Goal: Transaction & Acquisition: Purchase product/service

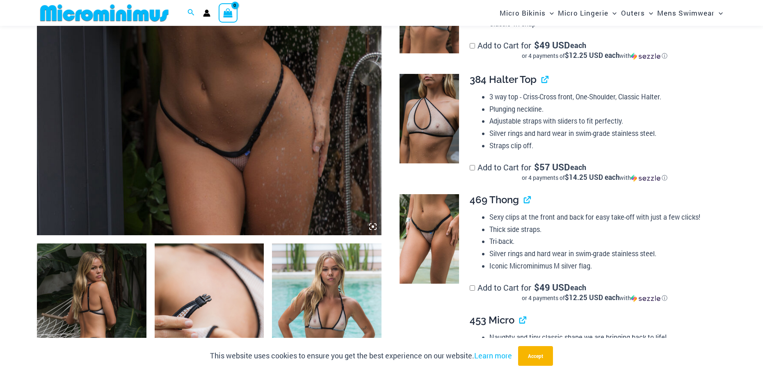
scroll to position [531, 0]
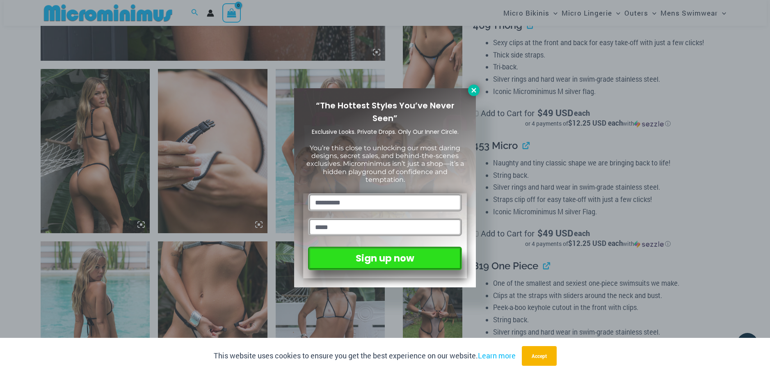
click at [472, 89] on icon at bounding box center [473, 90] width 5 height 5
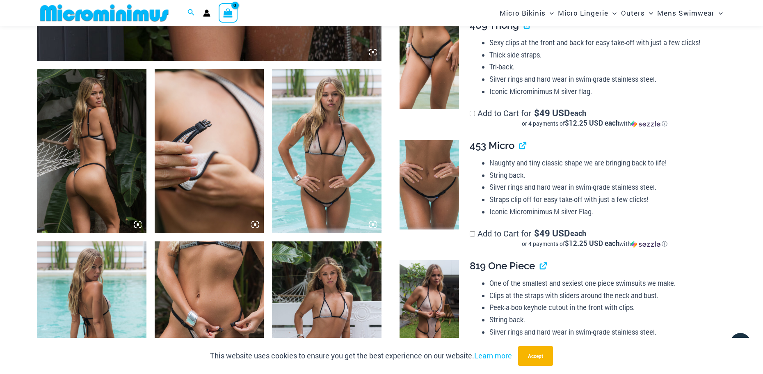
click at [326, 186] on img at bounding box center [326, 151] width 109 height 164
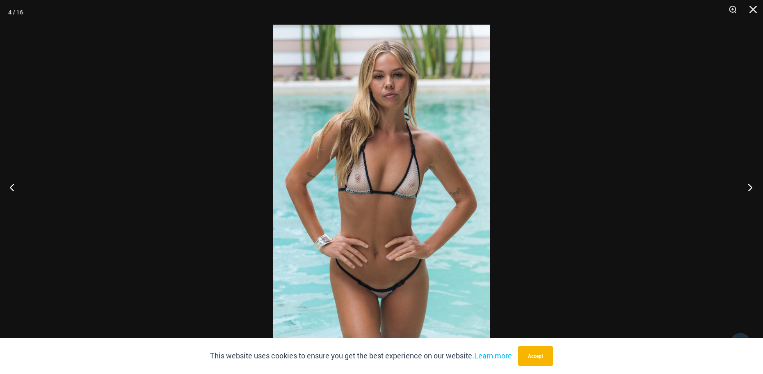
click at [751, 184] on button "Next" at bounding box center [747, 187] width 31 height 41
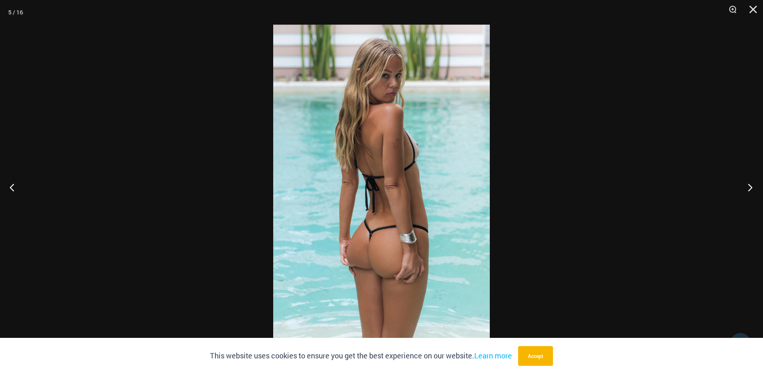
click at [751, 184] on button "Next" at bounding box center [747, 187] width 31 height 41
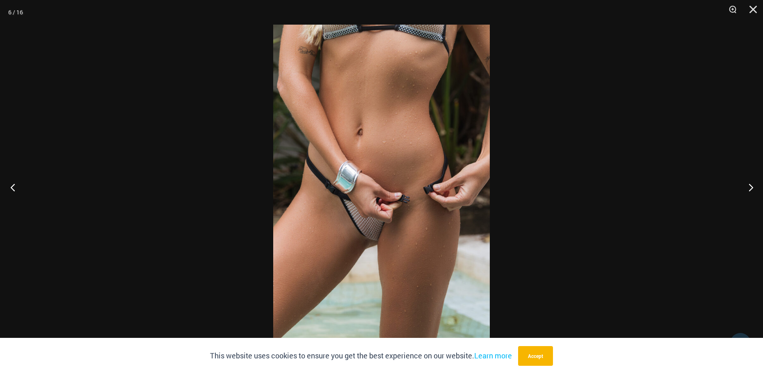
click at [11, 187] on button "Previous" at bounding box center [15, 187] width 31 height 41
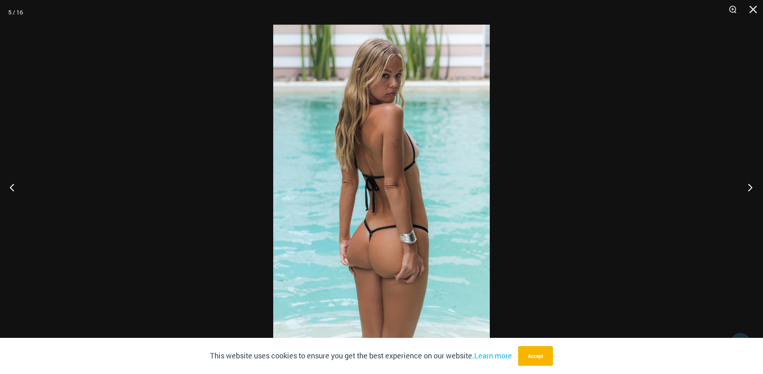
click at [751, 187] on button "Next" at bounding box center [747, 187] width 31 height 41
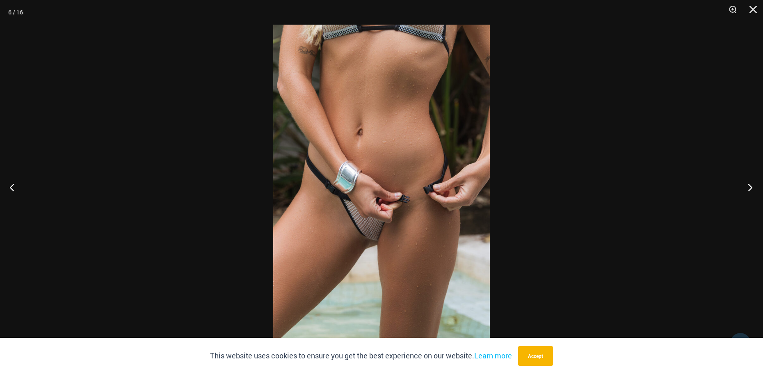
click at [751, 187] on button "Next" at bounding box center [747, 187] width 31 height 41
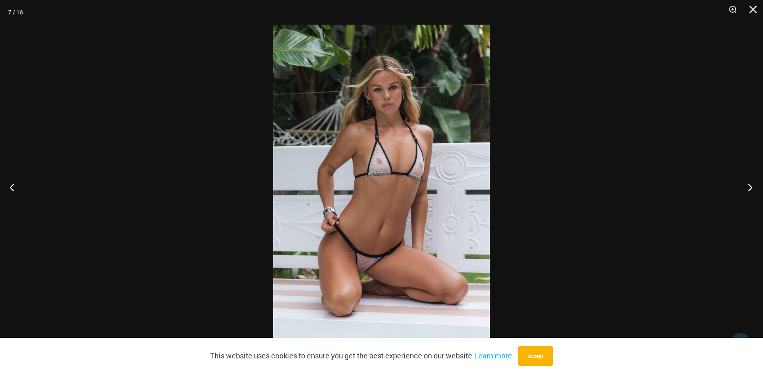
click at [751, 187] on button "Next" at bounding box center [747, 187] width 31 height 41
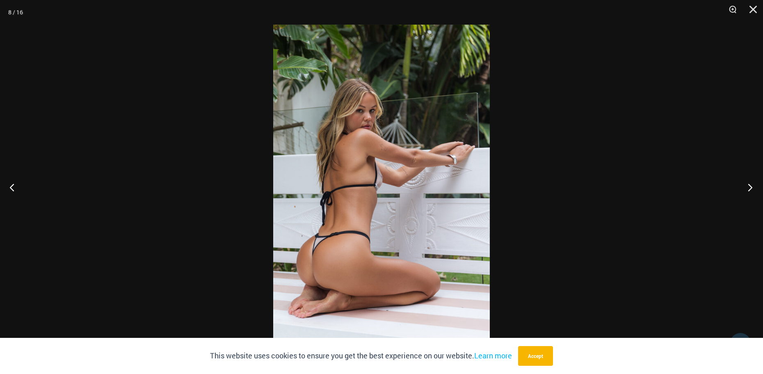
click at [751, 187] on button "Next" at bounding box center [747, 187] width 31 height 41
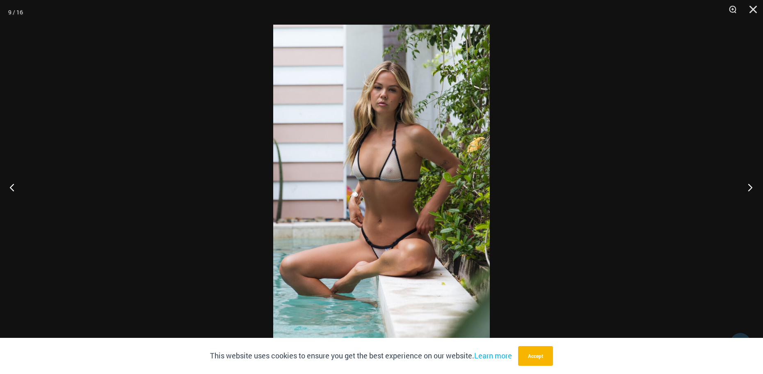
click at [751, 187] on button "Next" at bounding box center [747, 187] width 31 height 41
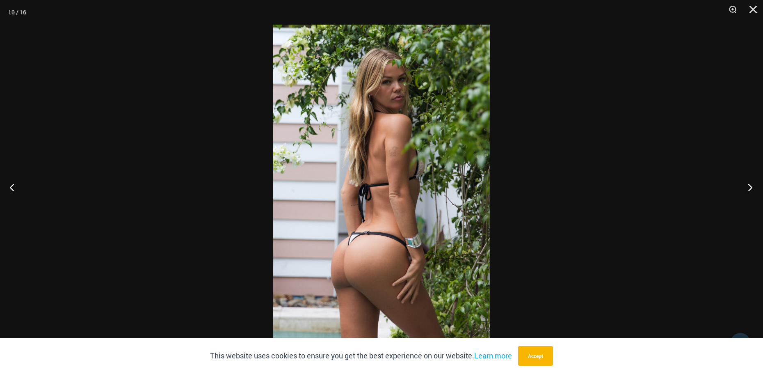
click at [751, 187] on button "Next" at bounding box center [747, 187] width 31 height 41
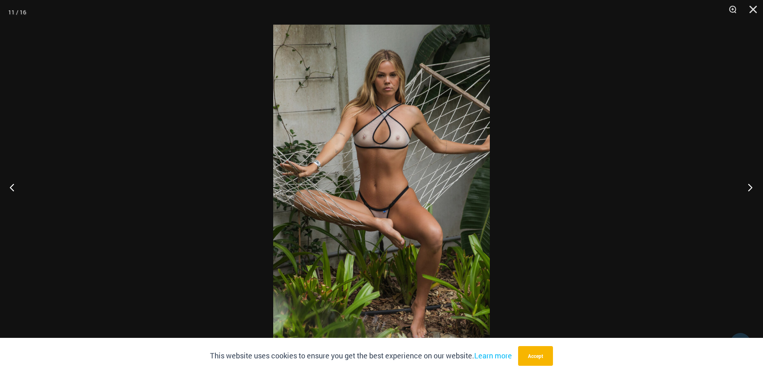
click at [751, 187] on button "Next" at bounding box center [747, 187] width 31 height 41
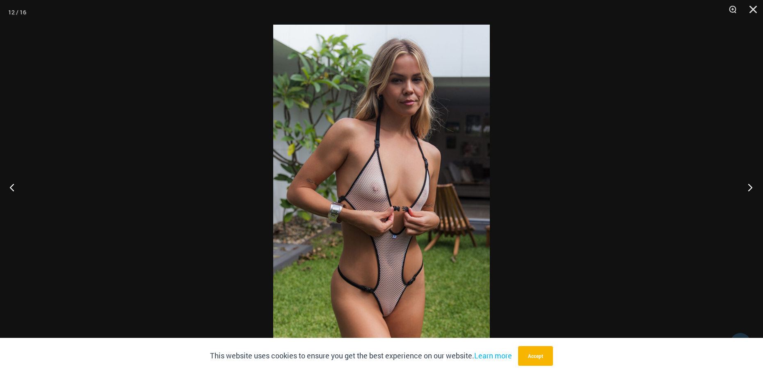
click at [751, 187] on button "Next" at bounding box center [747, 187] width 31 height 41
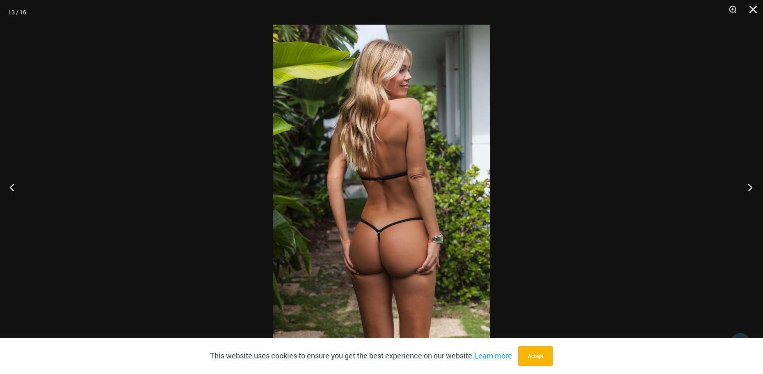
click at [751, 187] on button "Next" at bounding box center [747, 187] width 31 height 41
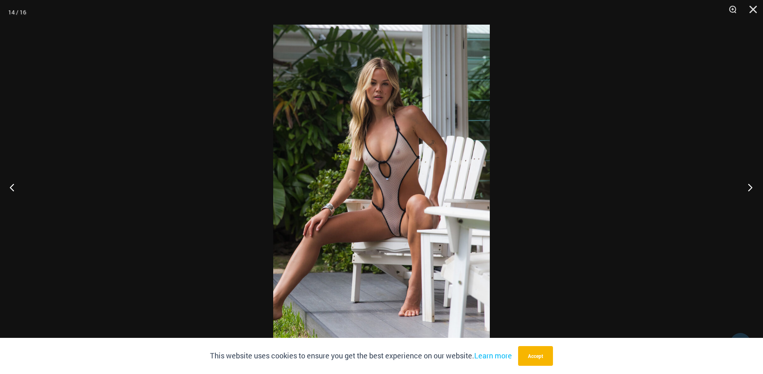
click at [751, 187] on button "Next" at bounding box center [747, 187] width 31 height 41
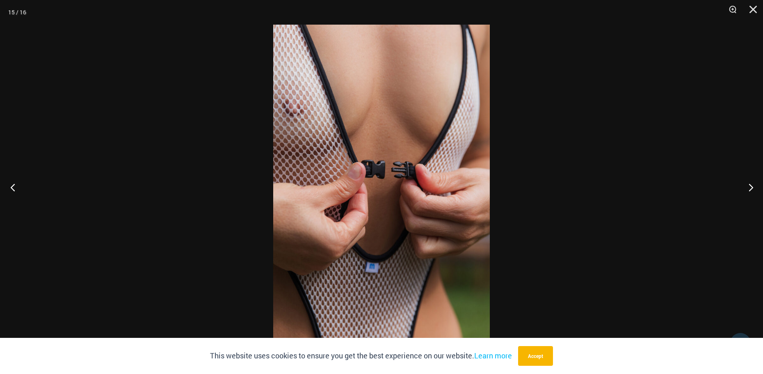
click at [14, 187] on button "Previous" at bounding box center [15, 187] width 31 height 41
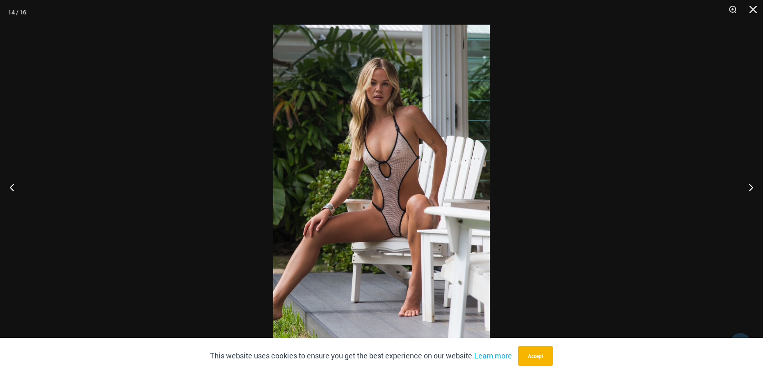
click at [359, 237] on img at bounding box center [381, 187] width 217 height 324
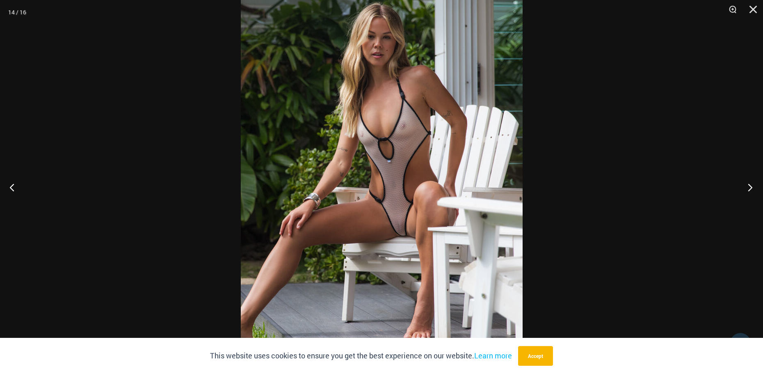
click at [750, 185] on button "Next" at bounding box center [747, 187] width 31 height 41
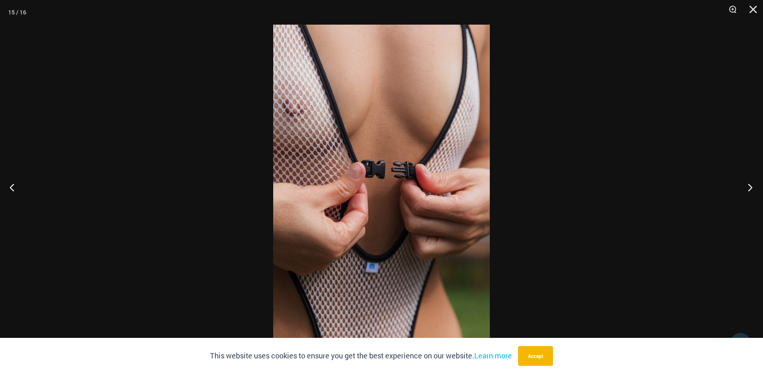
click at [750, 185] on button "Next" at bounding box center [747, 187] width 31 height 41
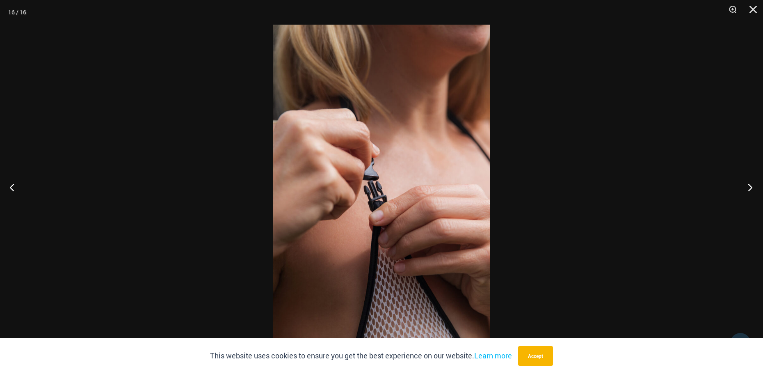
click at [750, 185] on button "Next" at bounding box center [747, 187] width 31 height 41
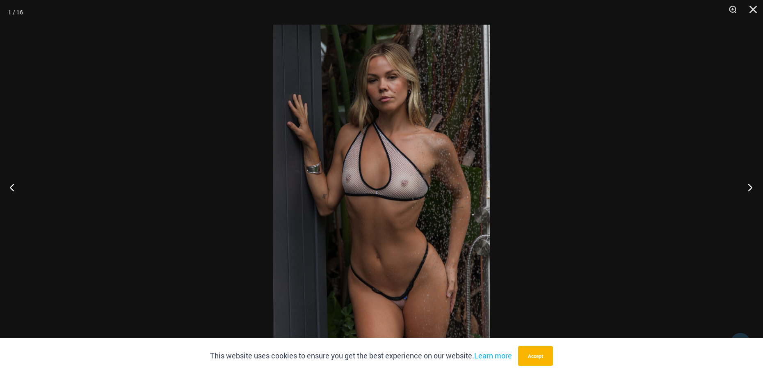
click at [750, 185] on button "Next" at bounding box center [747, 187] width 31 height 41
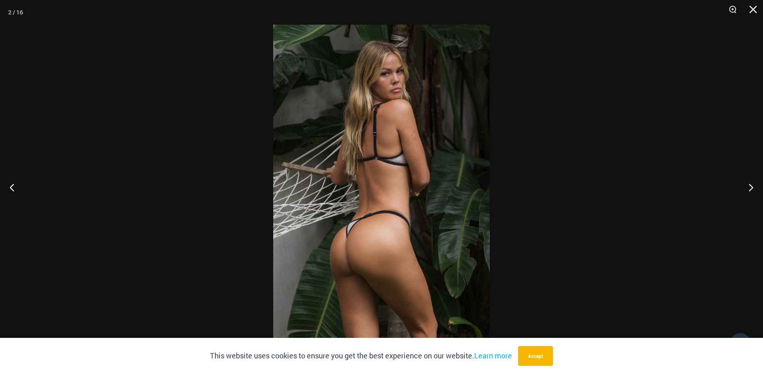
click at [374, 227] on img at bounding box center [381, 187] width 217 height 324
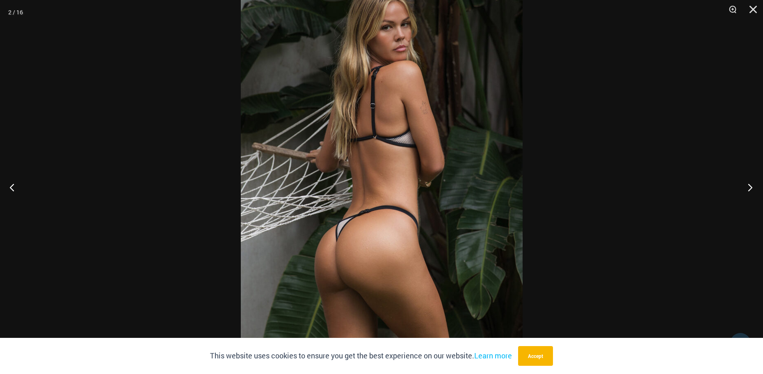
click at [751, 189] on button "Next" at bounding box center [747, 187] width 31 height 41
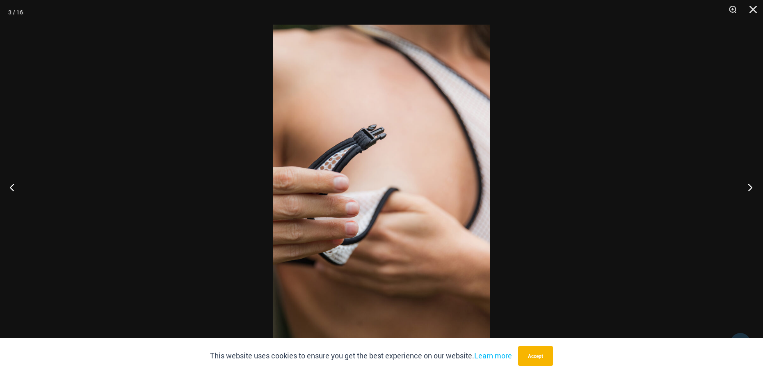
click at [751, 189] on button "Next" at bounding box center [747, 187] width 31 height 41
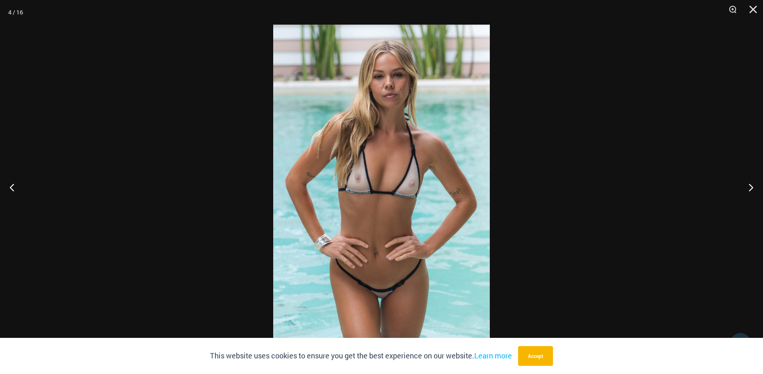
click at [363, 132] on img at bounding box center [381, 187] width 217 height 324
